Goal: Task Accomplishment & Management: Manage account settings

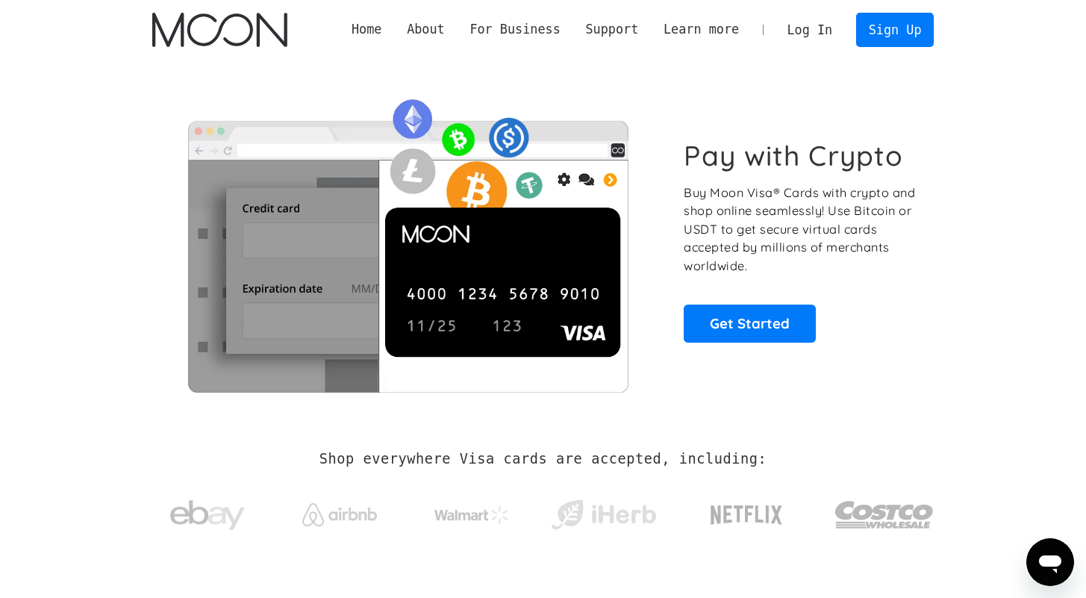
click at [794, 23] on link "Log In" at bounding box center [810, 29] width 70 height 33
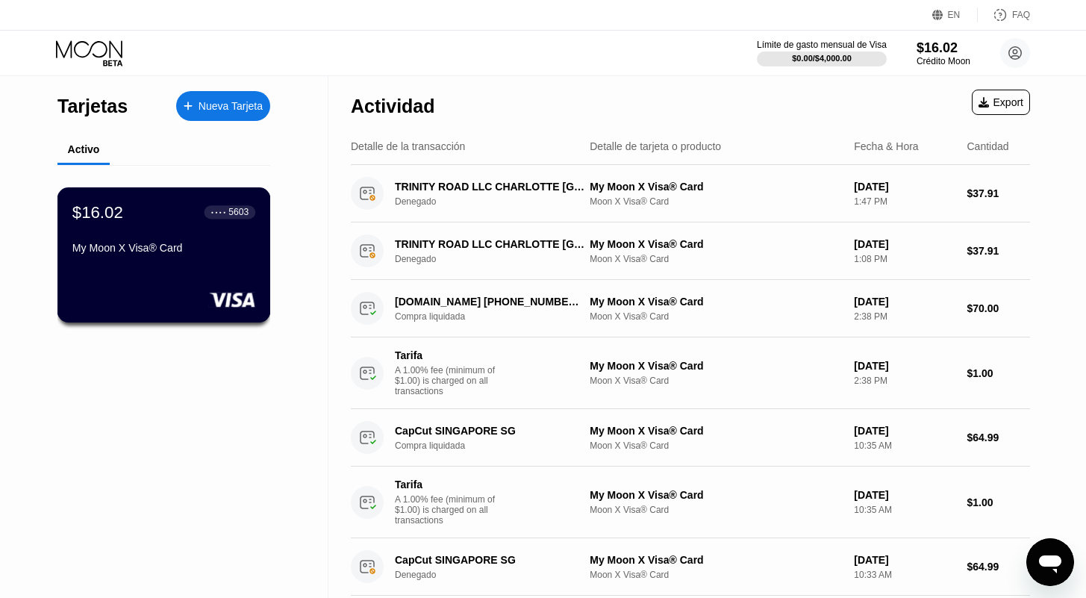
click at [179, 243] on div "My Moon X Visa® Card" at bounding box center [163, 248] width 183 height 12
